Goal: Information Seeking & Learning: Learn about a topic

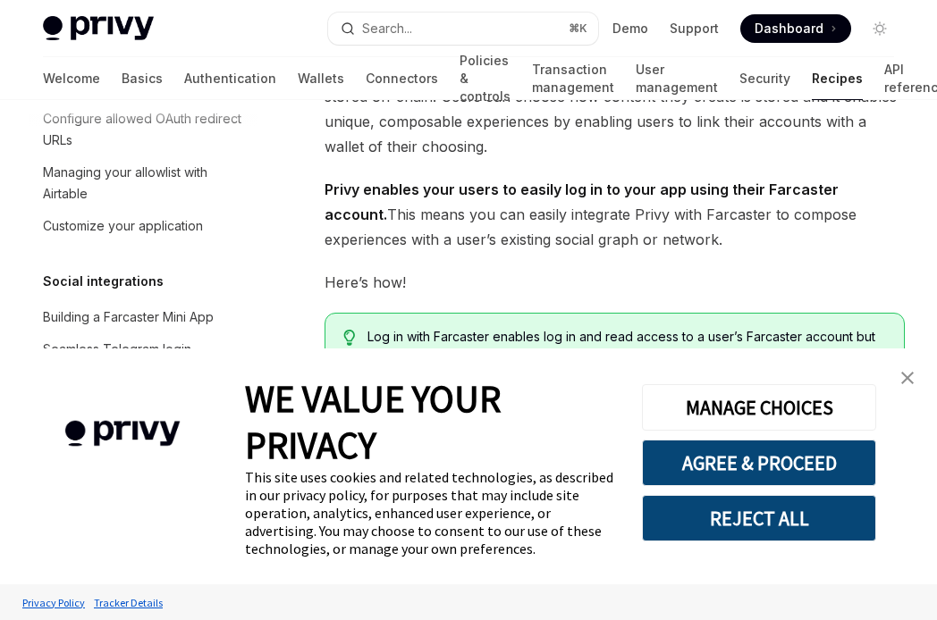
scroll to position [184, 0]
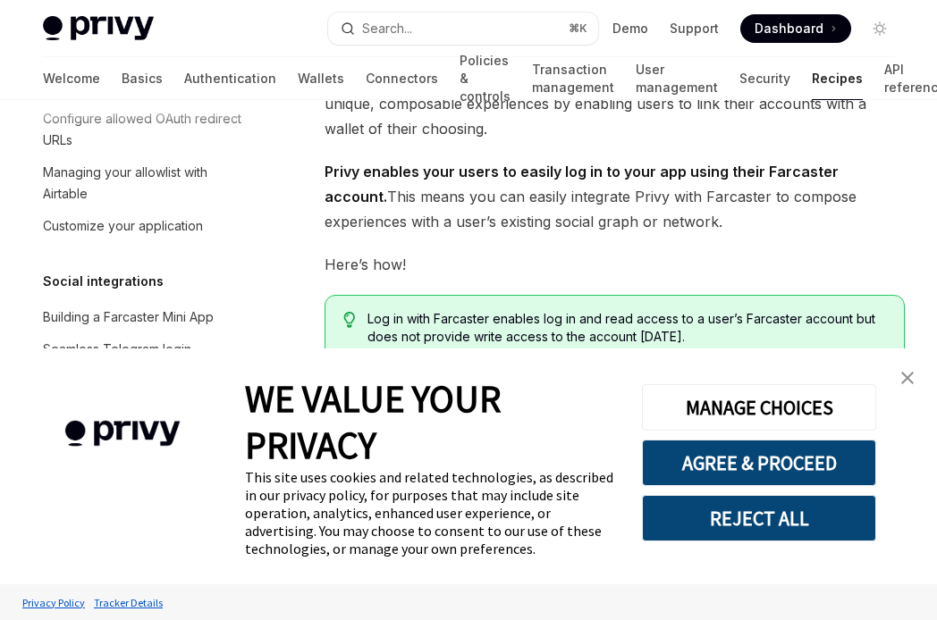
click at [903, 377] on img "close banner" at bounding box center [907, 378] width 13 height 13
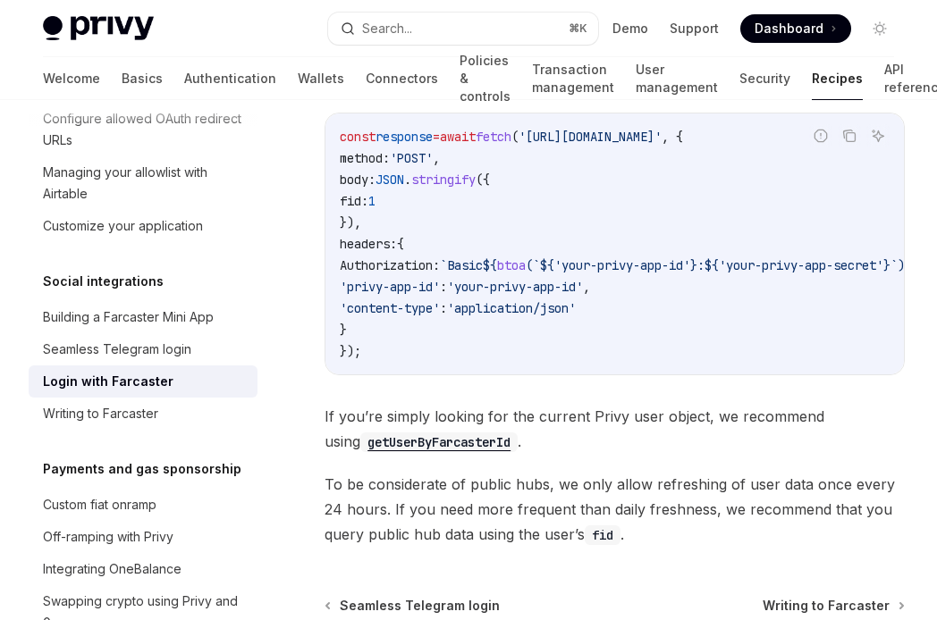
scroll to position [2101, 0]
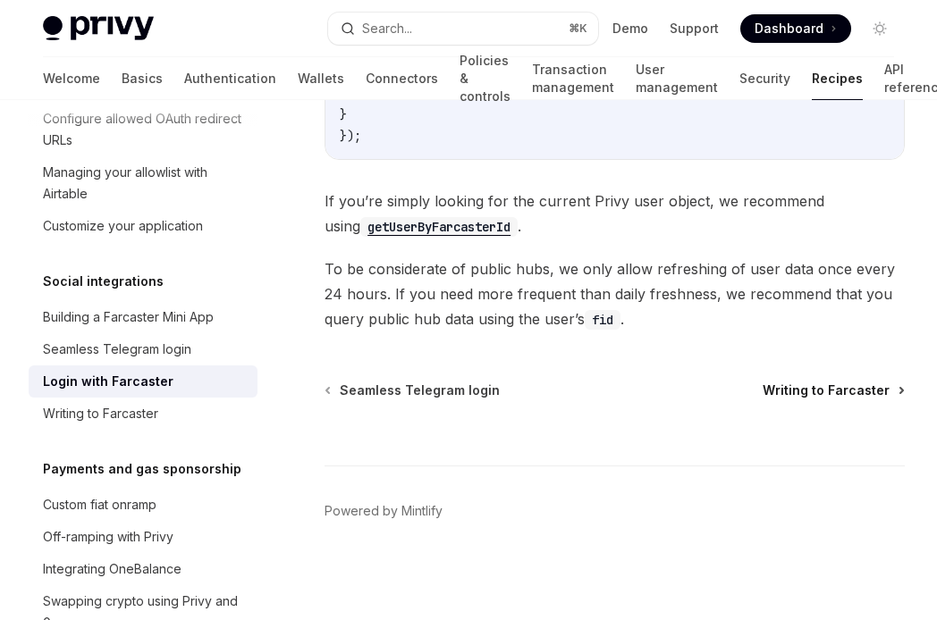
click at [828, 399] on span "Writing to Farcaster" at bounding box center [825, 391] width 127 height 18
type textarea "*"
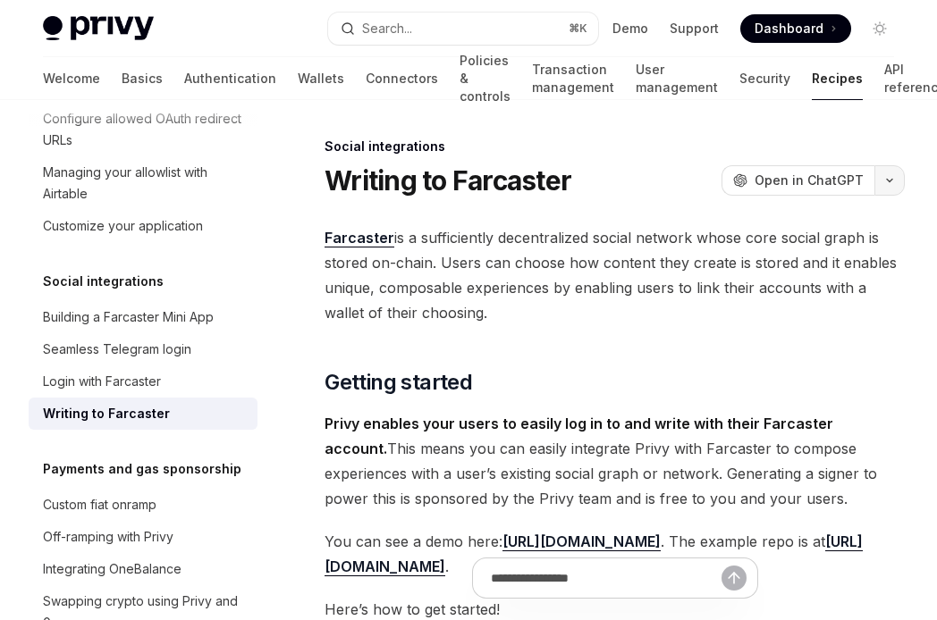
click at [892, 180] on icon "button" at bounding box center [889, 181] width 5 height 3
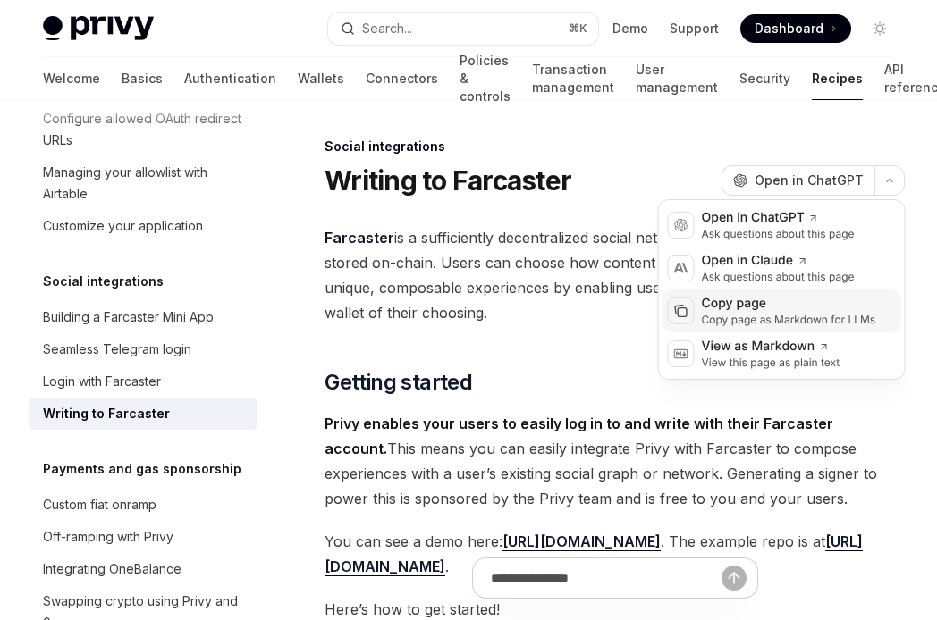
click at [808, 315] on div "Copy page as Markdown for LLMs" at bounding box center [789, 320] width 174 height 14
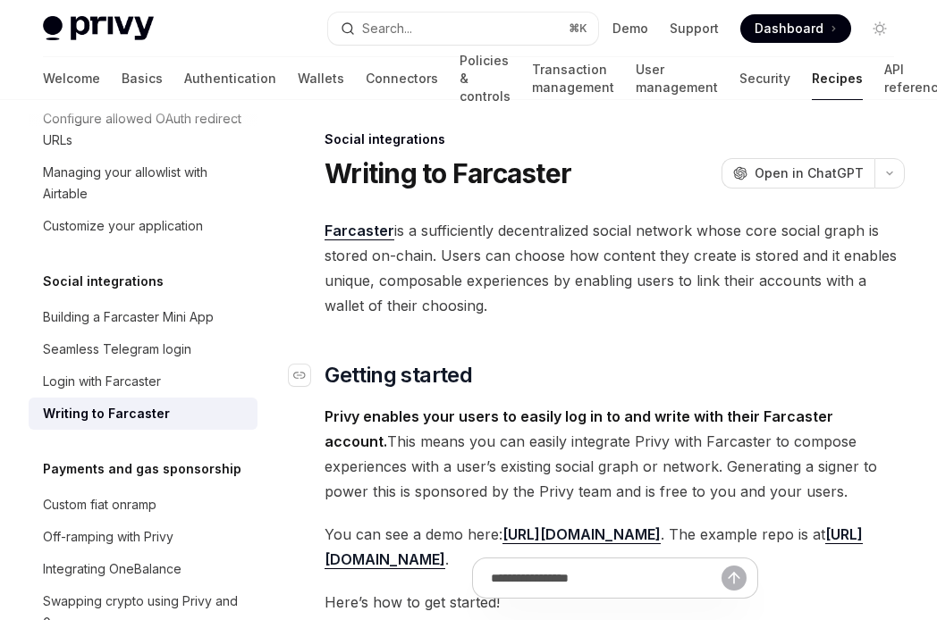
scroll to position [8, 0]
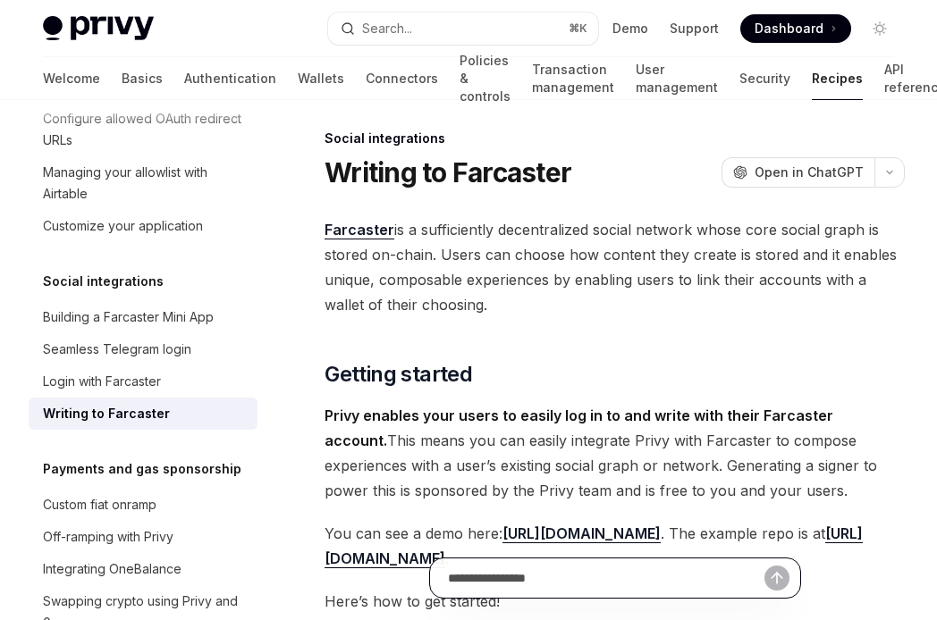
click at [576, 579] on input "Ask a question..." at bounding box center [606, 578] width 316 height 39
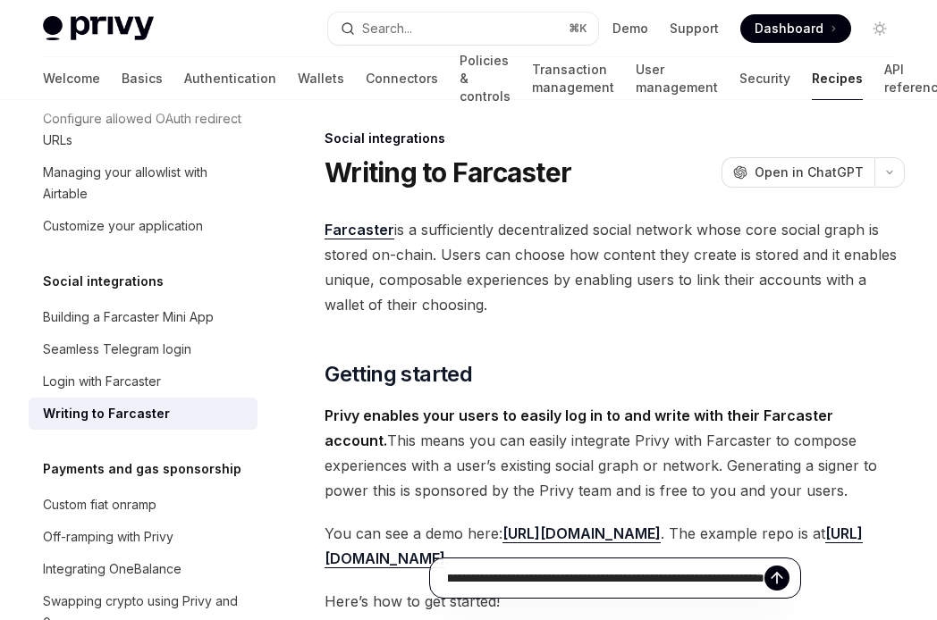
scroll to position [0, 341]
type input "**********"
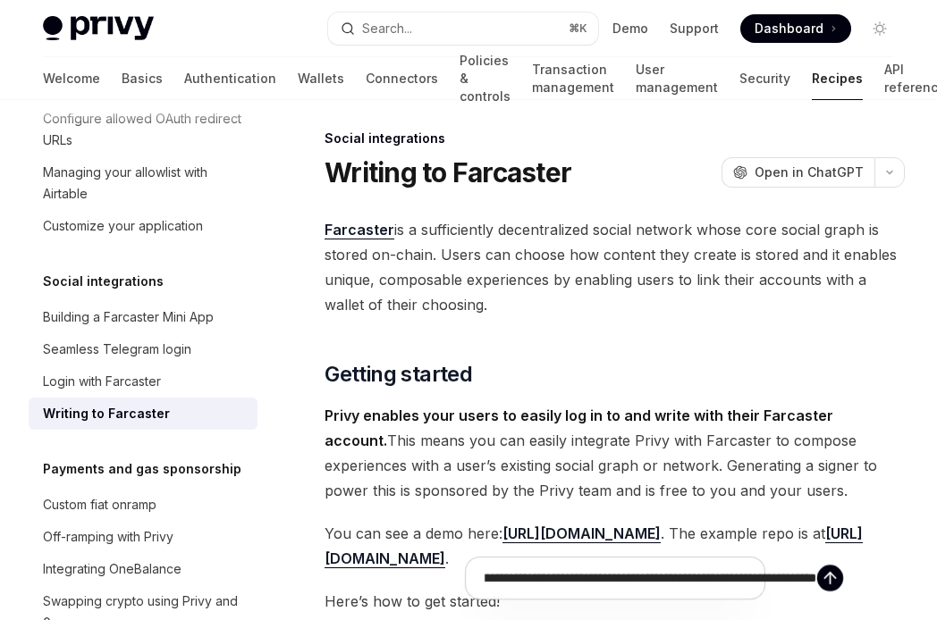
type textarea "*"
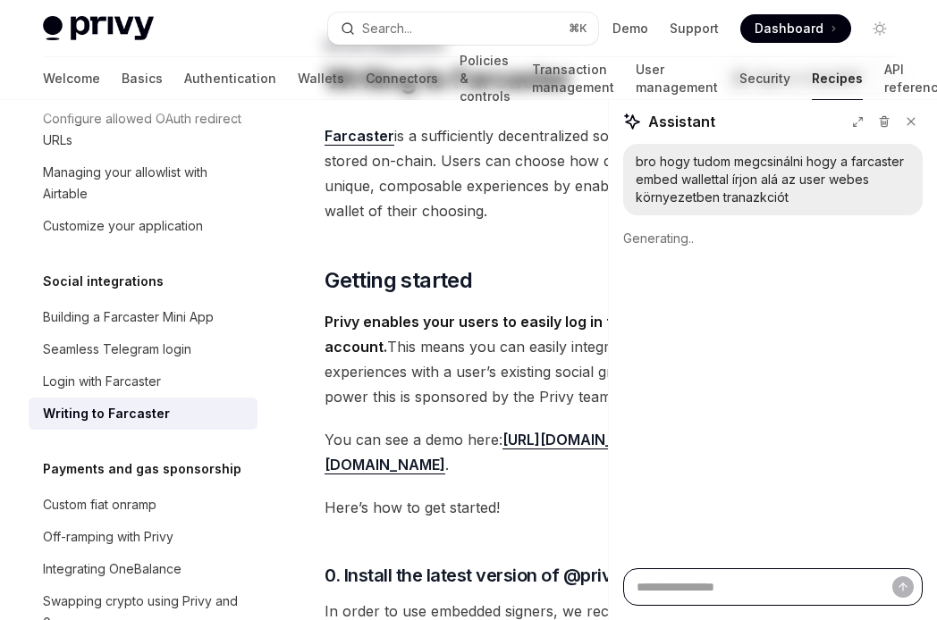
scroll to position [119, 0]
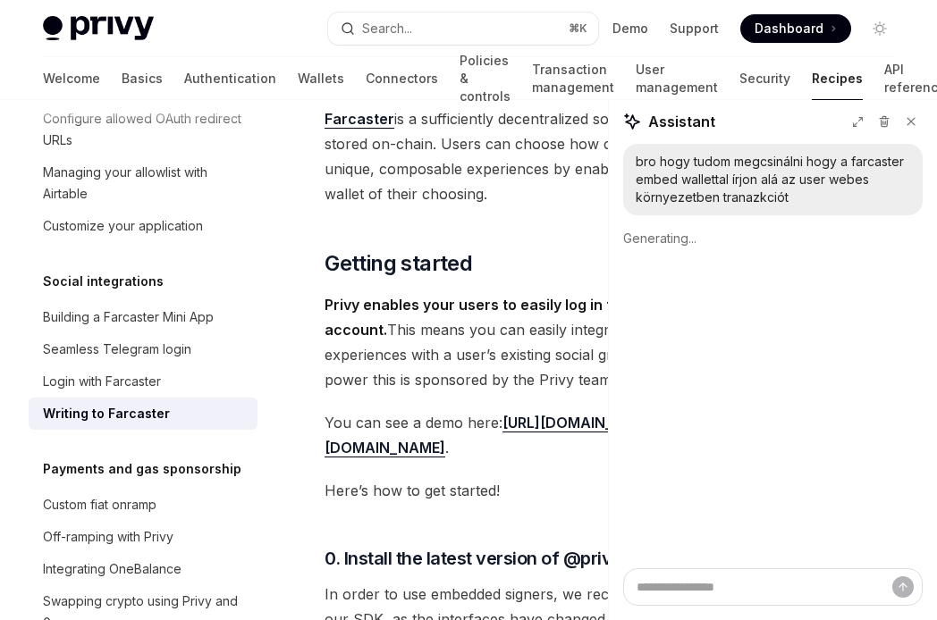
click at [536, 421] on link "[URL][DOMAIN_NAME]" at bounding box center [581, 423] width 158 height 19
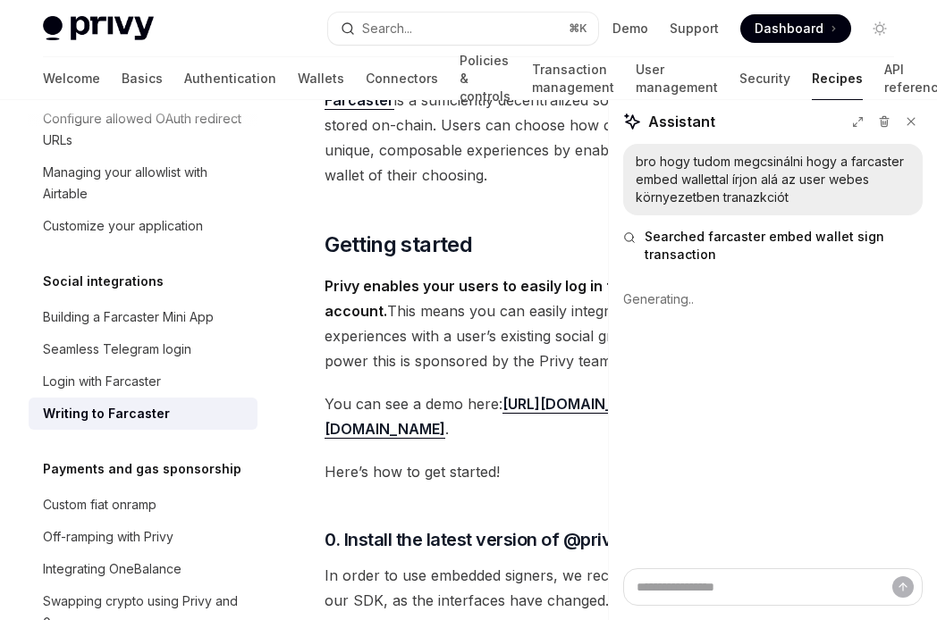
scroll to position [141, 0]
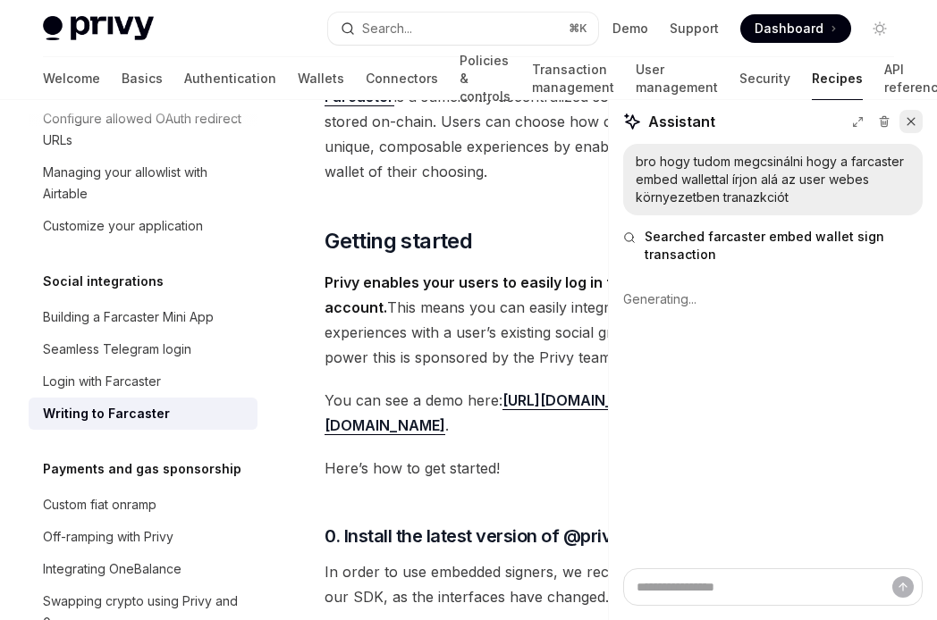
click at [907, 122] on icon at bounding box center [910, 121] width 13 height 13
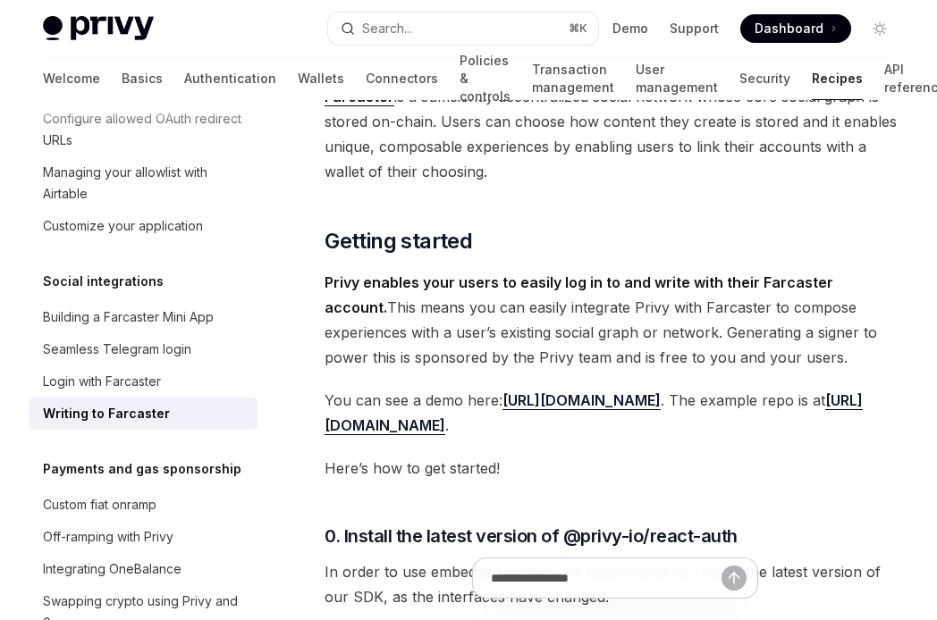
scroll to position [229, 0]
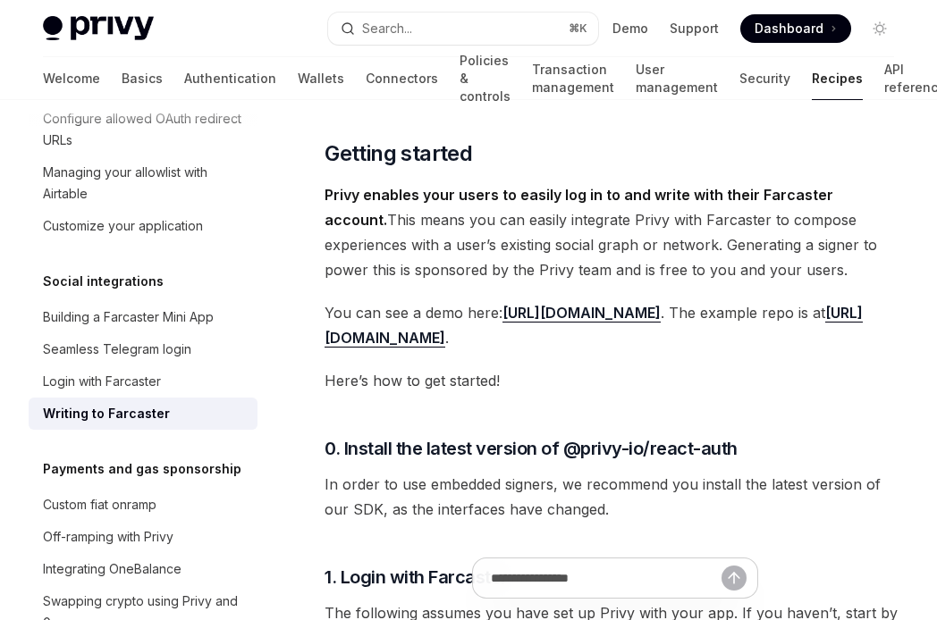
click at [513, 344] on link "[URL][DOMAIN_NAME]" at bounding box center [593, 326] width 538 height 44
type textarea "*"
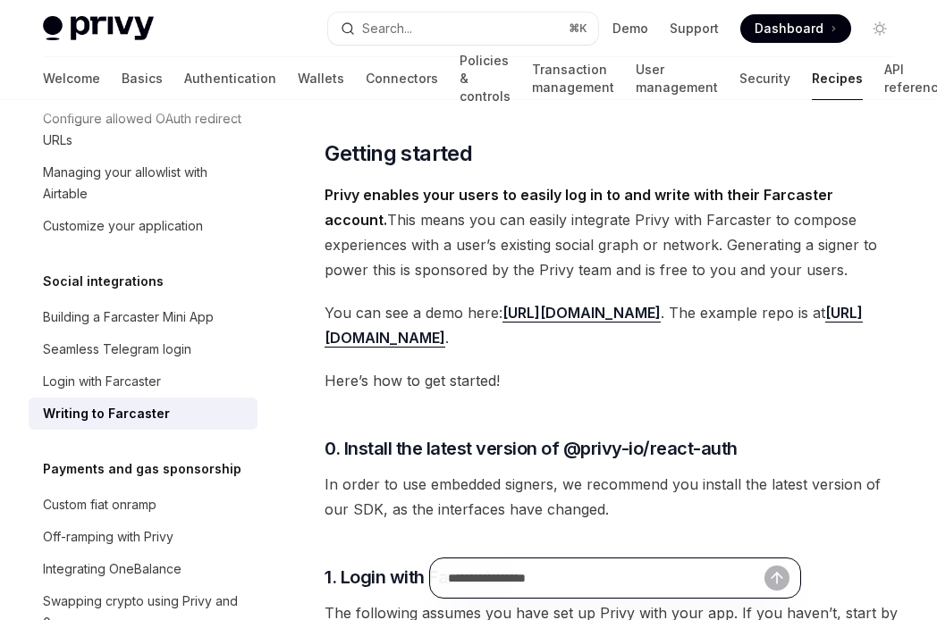
click at [576, 565] on input "Ask a question..." at bounding box center [563, 578] width 231 height 39
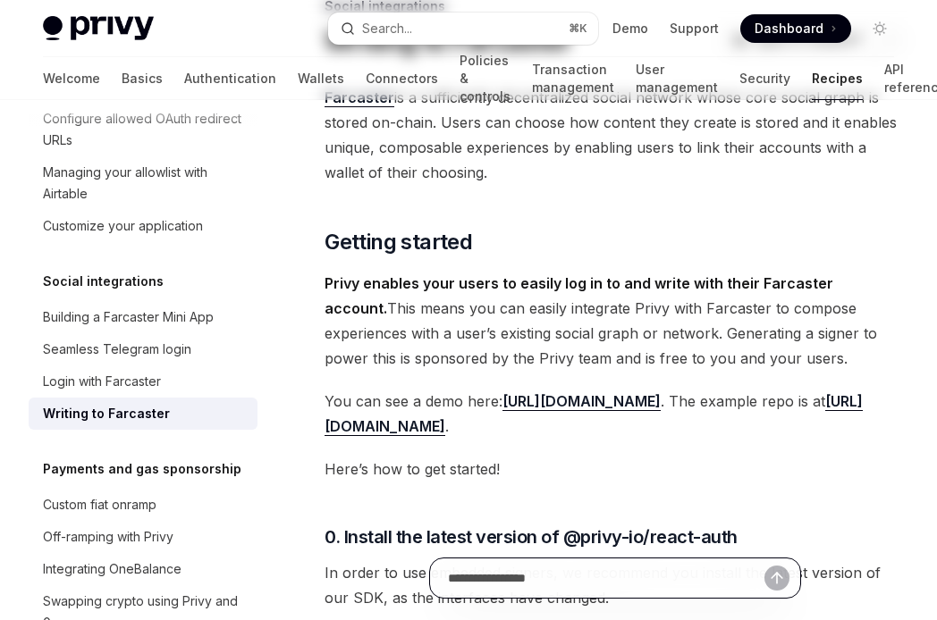
scroll to position [0, 0]
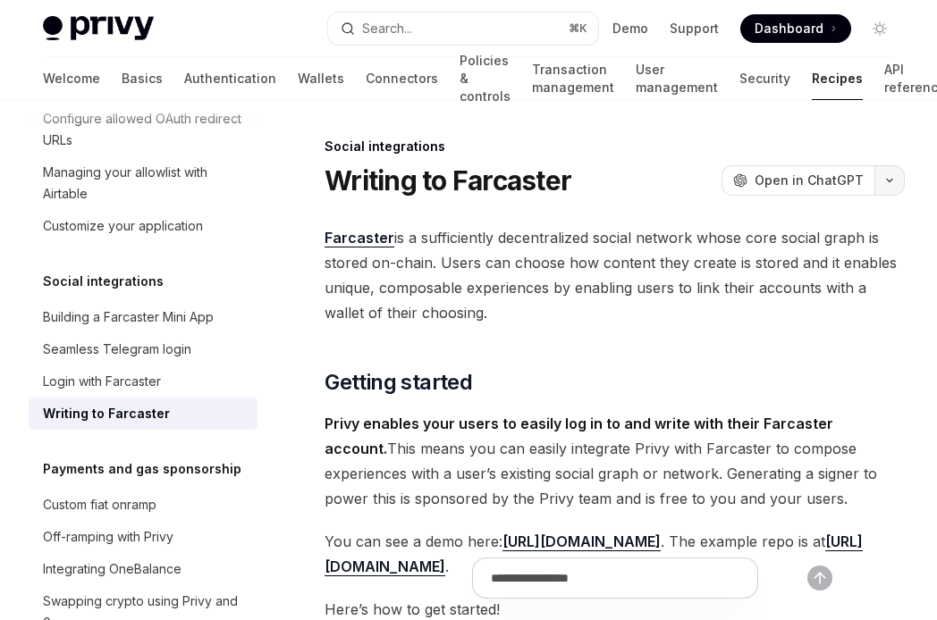
click at [889, 181] on icon "button" at bounding box center [889, 181] width 5 height 3
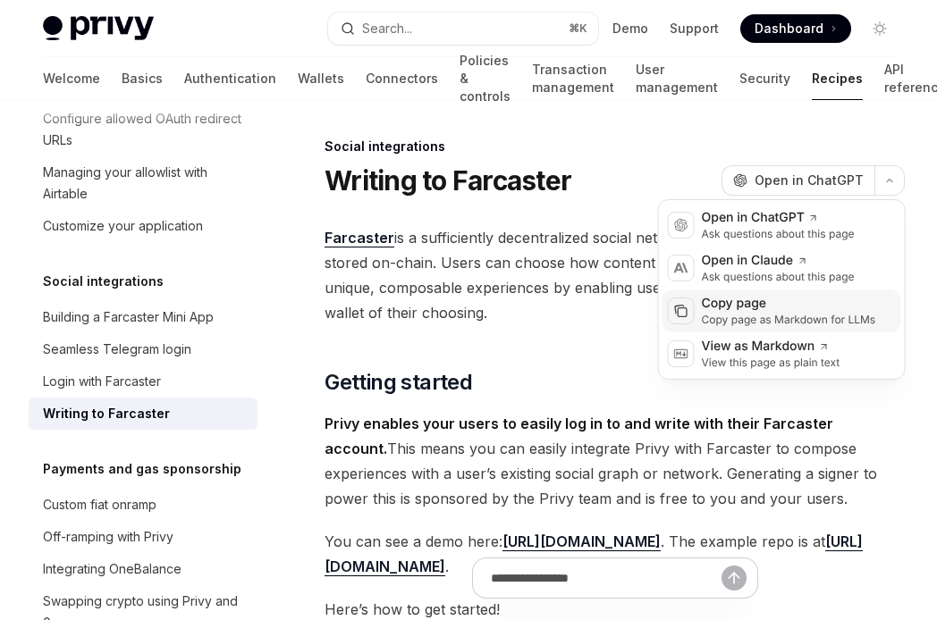
click at [786, 304] on div "Copy page" at bounding box center [789, 304] width 174 height 18
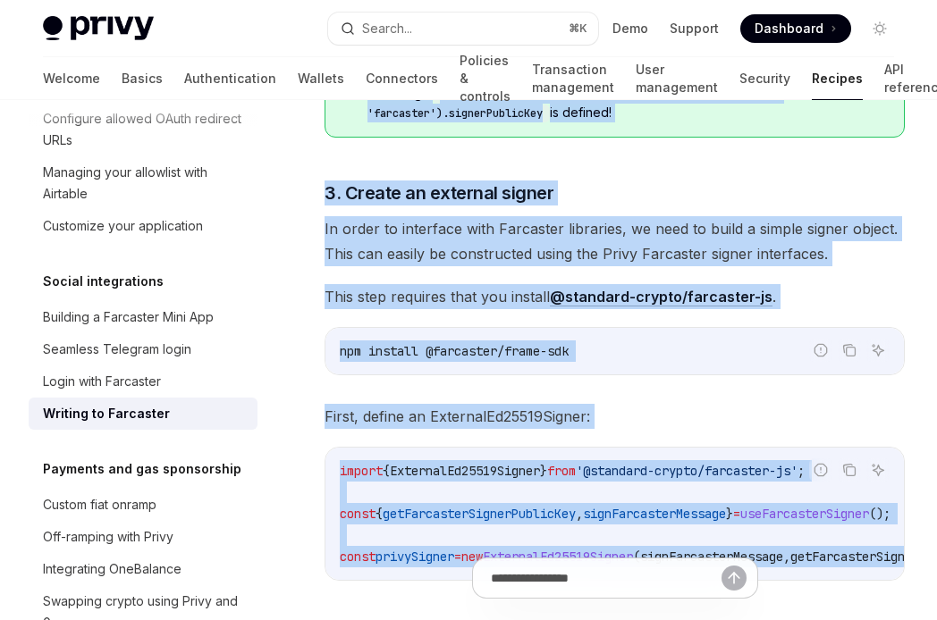
scroll to position [1590, 0]
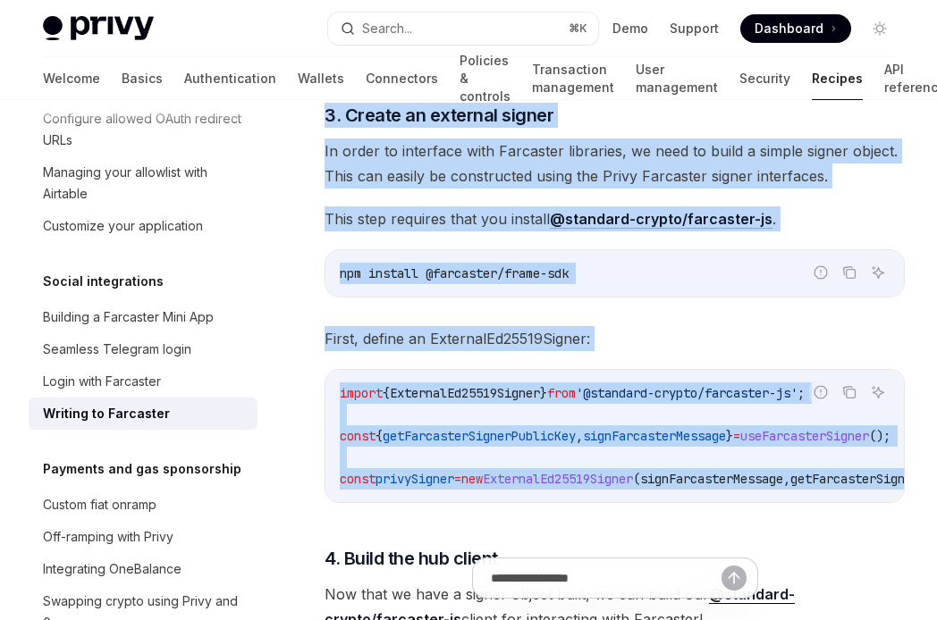
drag, startPoint x: 329, startPoint y: 177, endPoint x: 987, endPoint y: 503, distance: 734.2
copy div "2. Loremi do sitametc Adipiscin elitse Doe tempo inci ut labor et Doloremag al …"
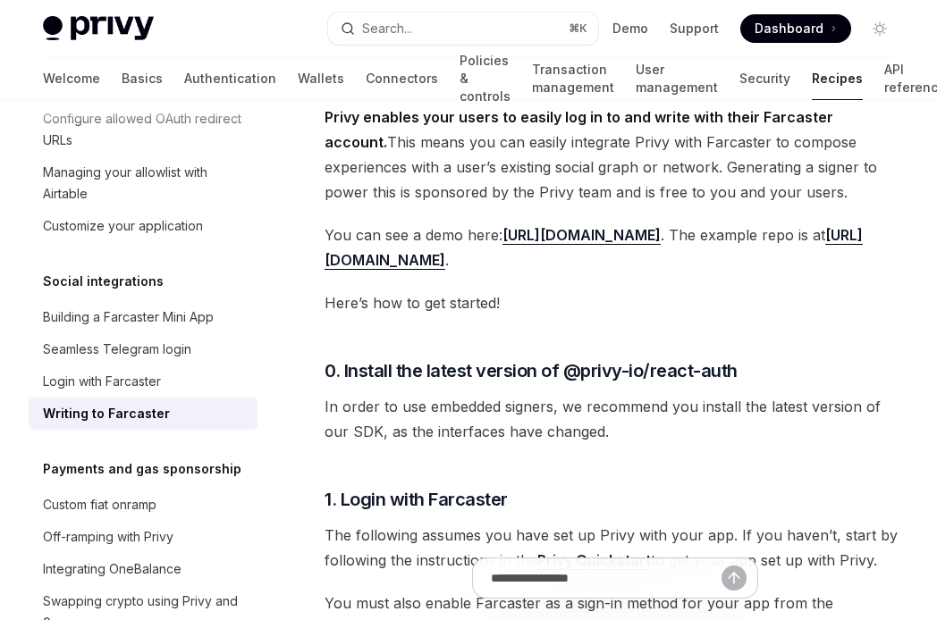
scroll to position [301, 0]
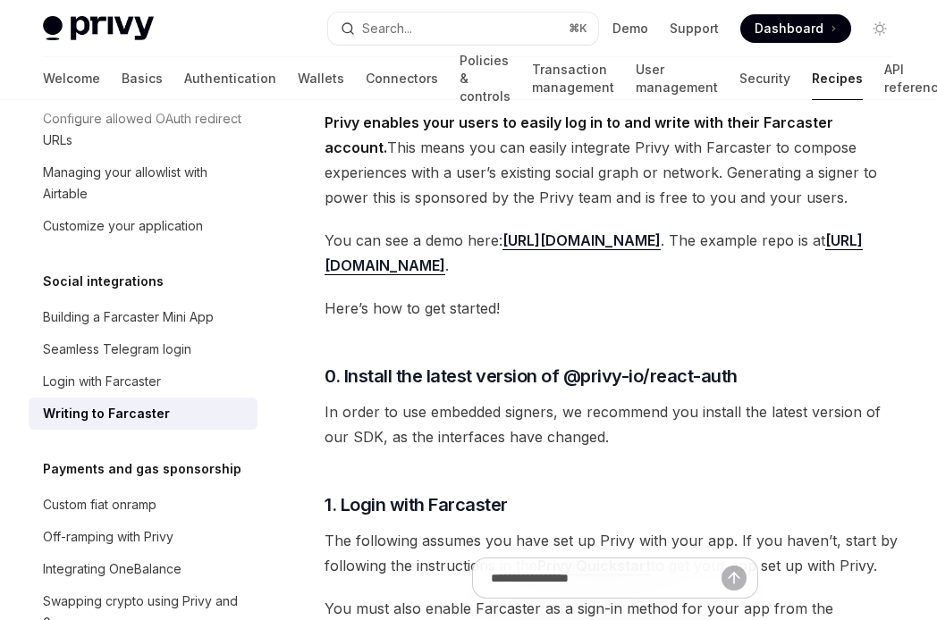
click at [660, 240] on link "[URL][DOMAIN_NAME]" at bounding box center [581, 240] width 158 height 19
